Goal: Navigation & Orientation: Find specific page/section

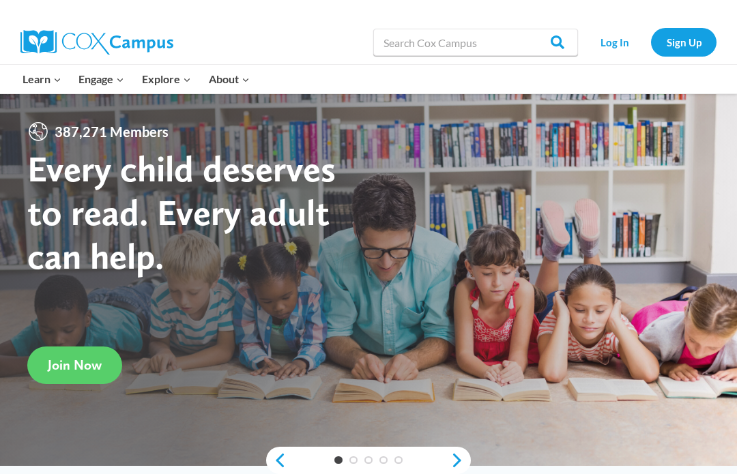
click at [617, 45] on link "Log In" at bounding box center [614, 42] width 59 height 28
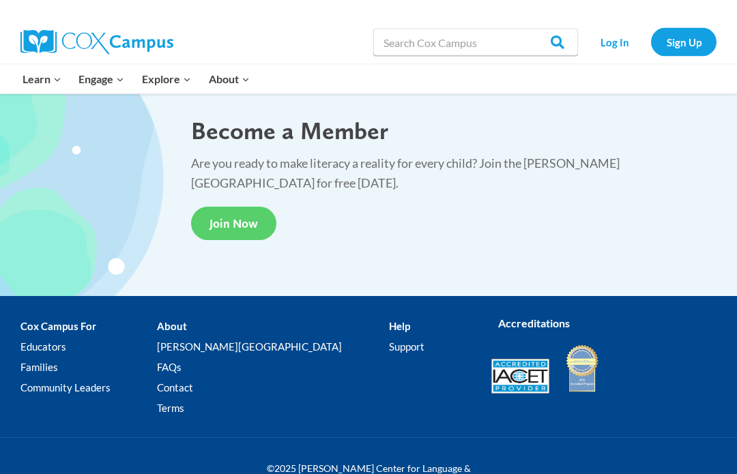
scroll to position [2634, 0]
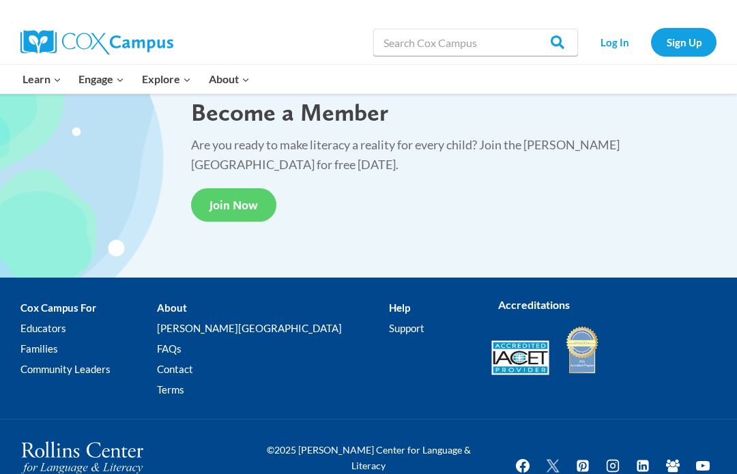
click at [612, 53] on link "Log In" at bounding box center [614, 42] width 59 height 28
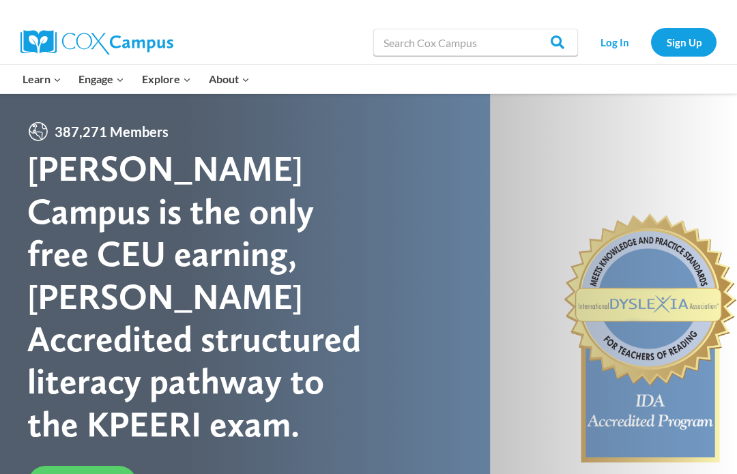
click at [614, 50] on link "Log In" at bounding box center [614, 42] width 59 height 28
